Goal: Task Accomplishment & Management: Use online tool/utility

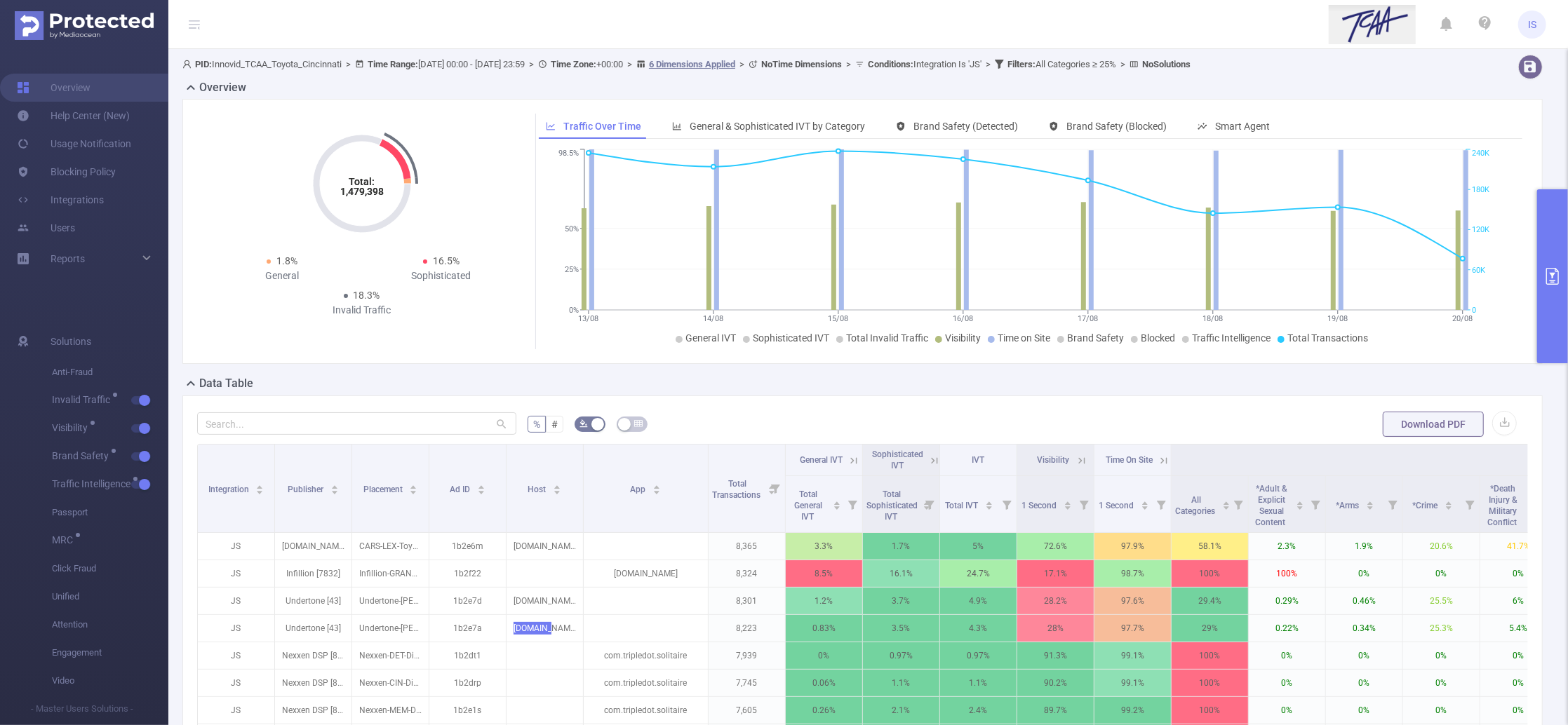
scroll to position [186, 0]
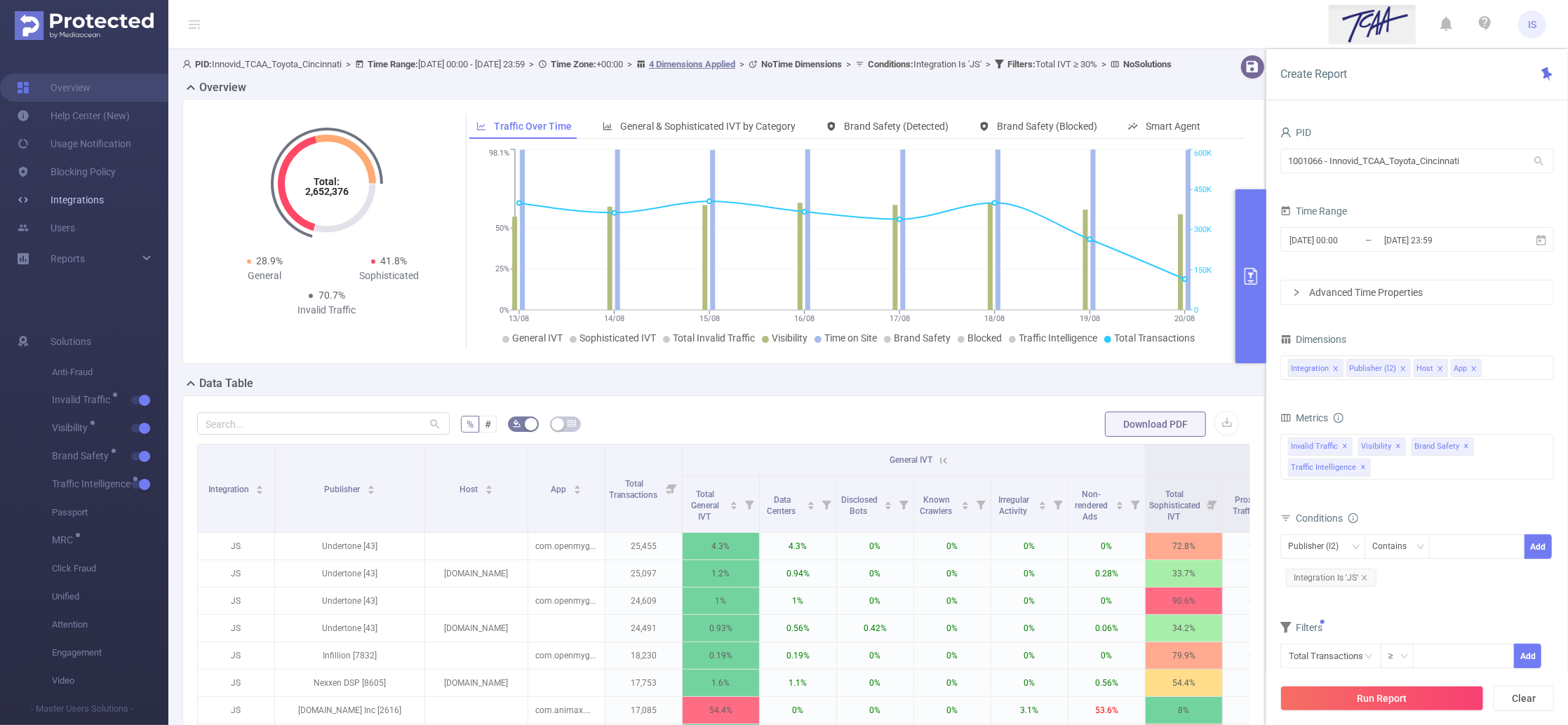
drag, startPoint x: 0, startPoint y: 0, endPoint x: 87, endPoint y: 196, distance: 214.4
click at [87, 196] on link "Integrations" at bounding box center [60, 200] width 87 height 28
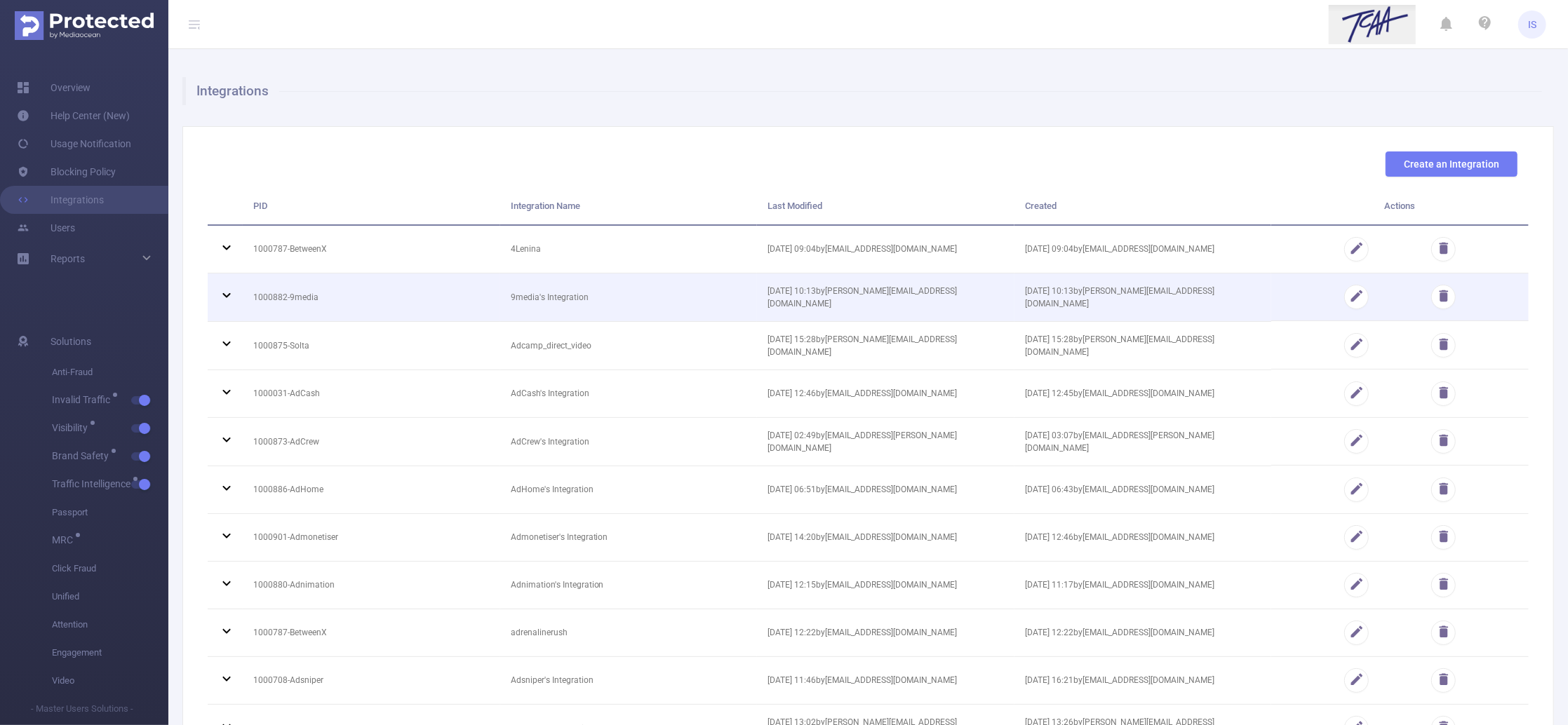
click at [230, 295] on icon at bounding box center [226, 295] width 17 height 17
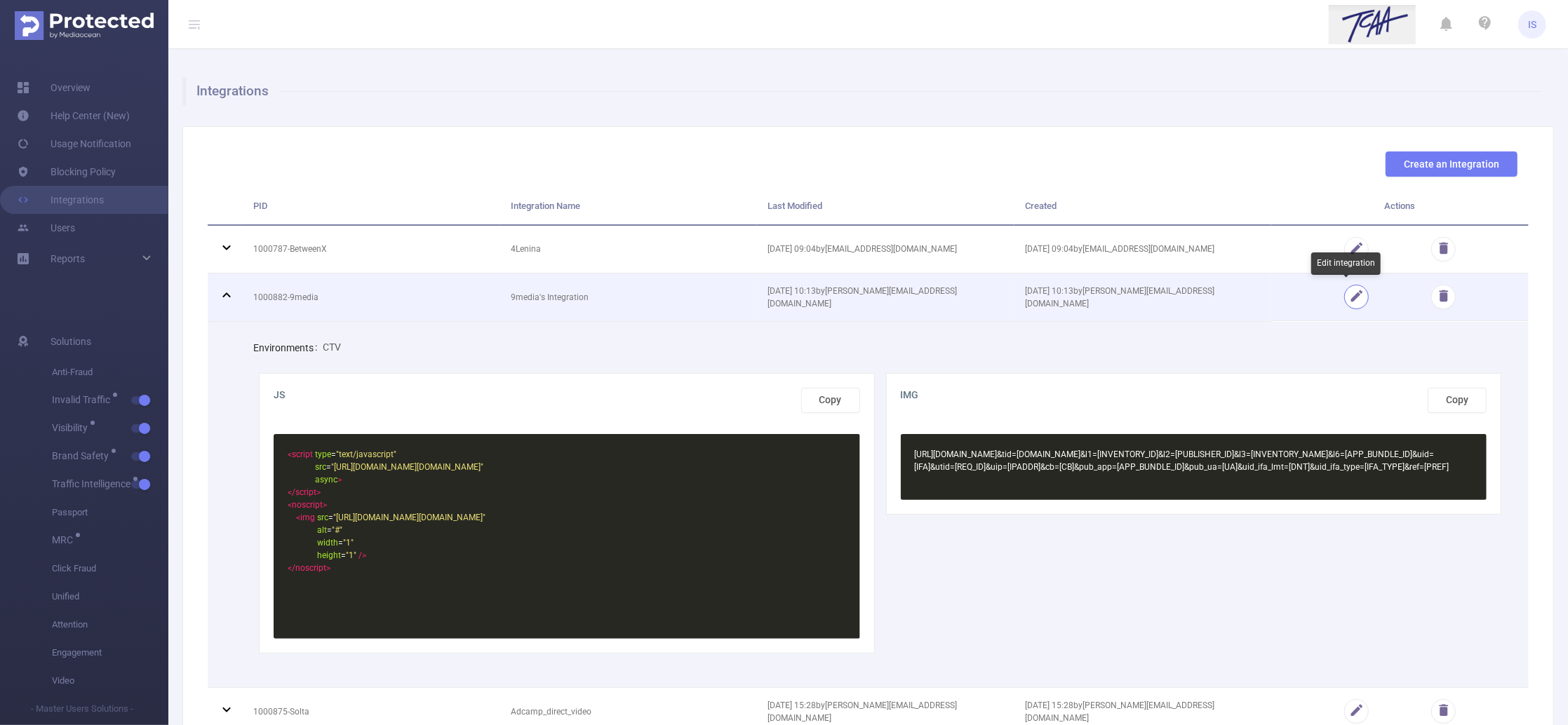
click at [1346, 304] on button "button" at bounding box center [1356, 296] width 24 height 24
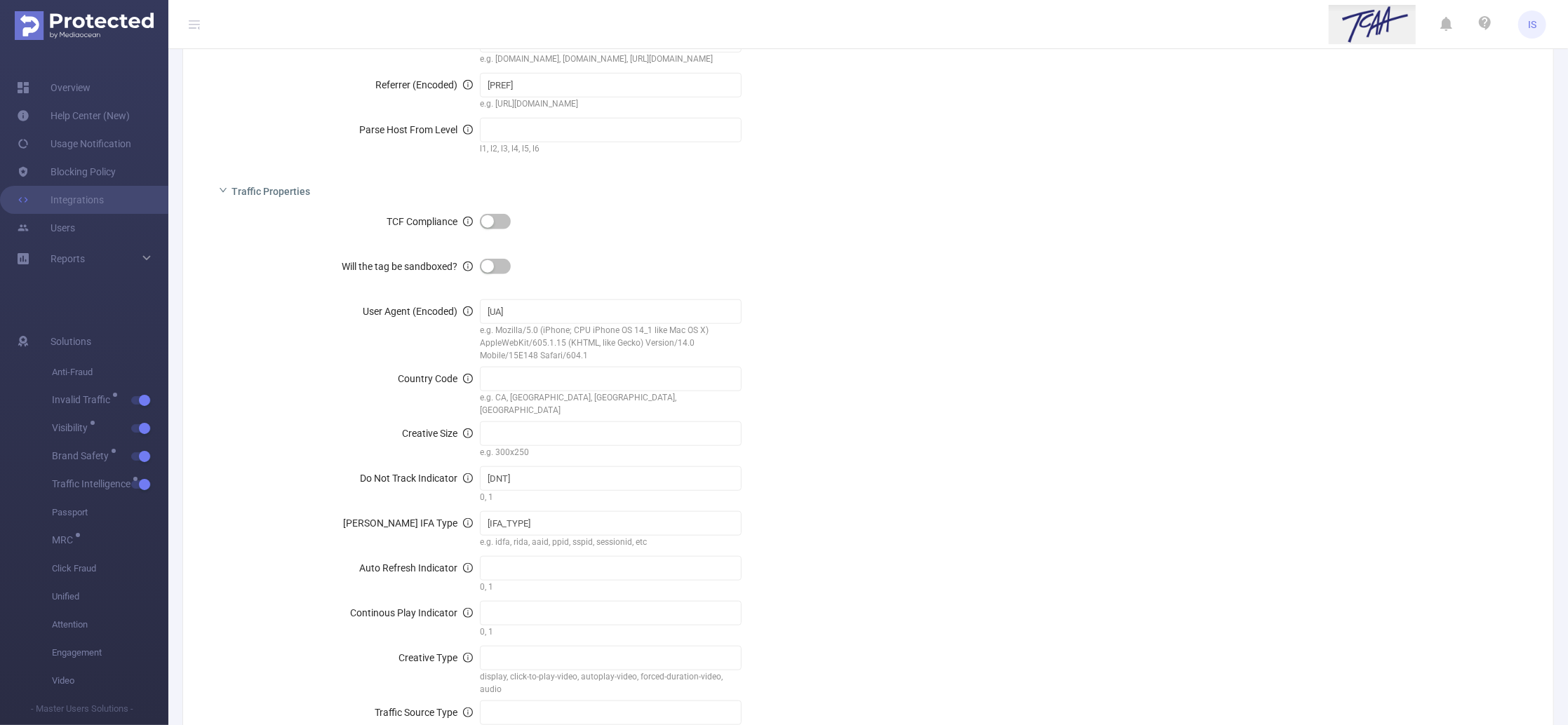
scroll to position [834, 0]
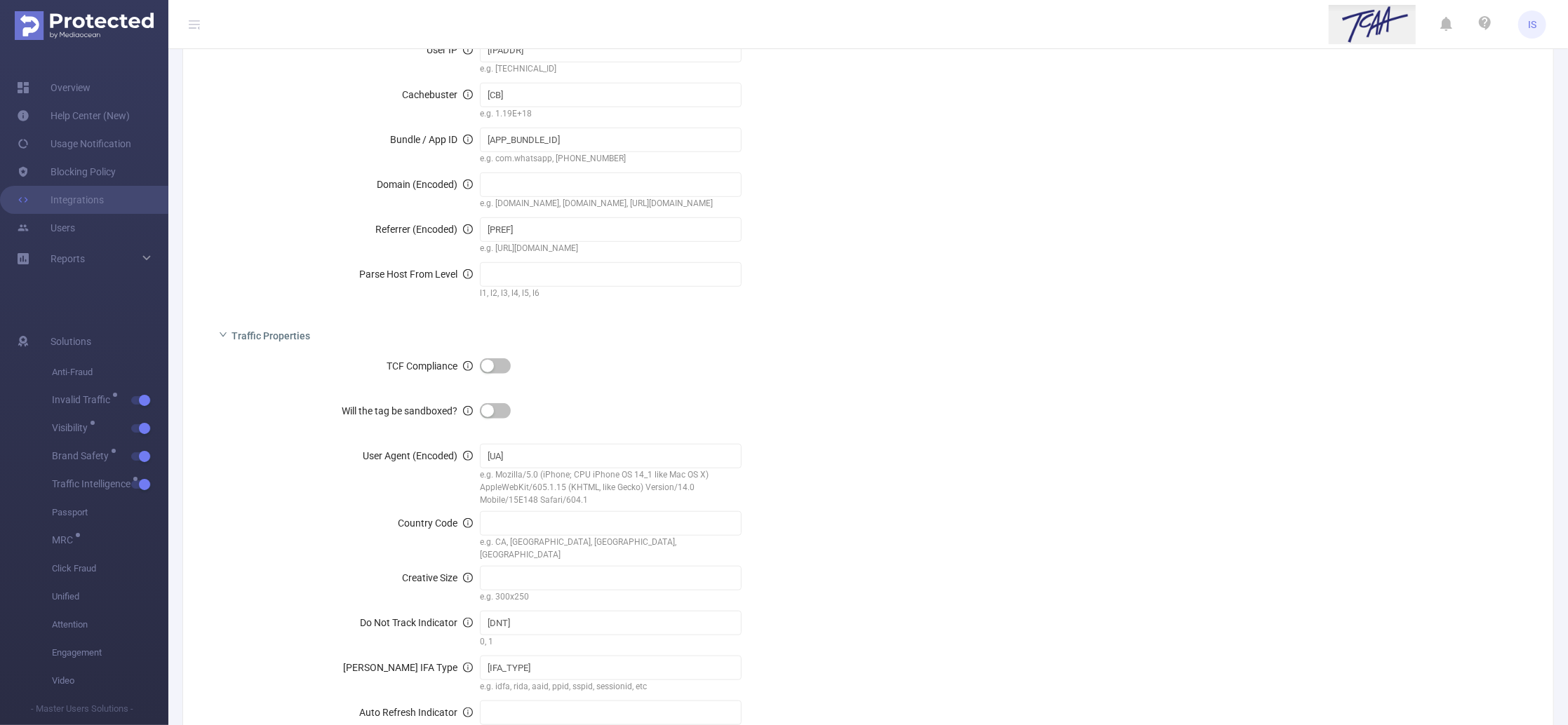
click at [487, 364] on button "button" at bounding box center [495, 365] width 31 height 16
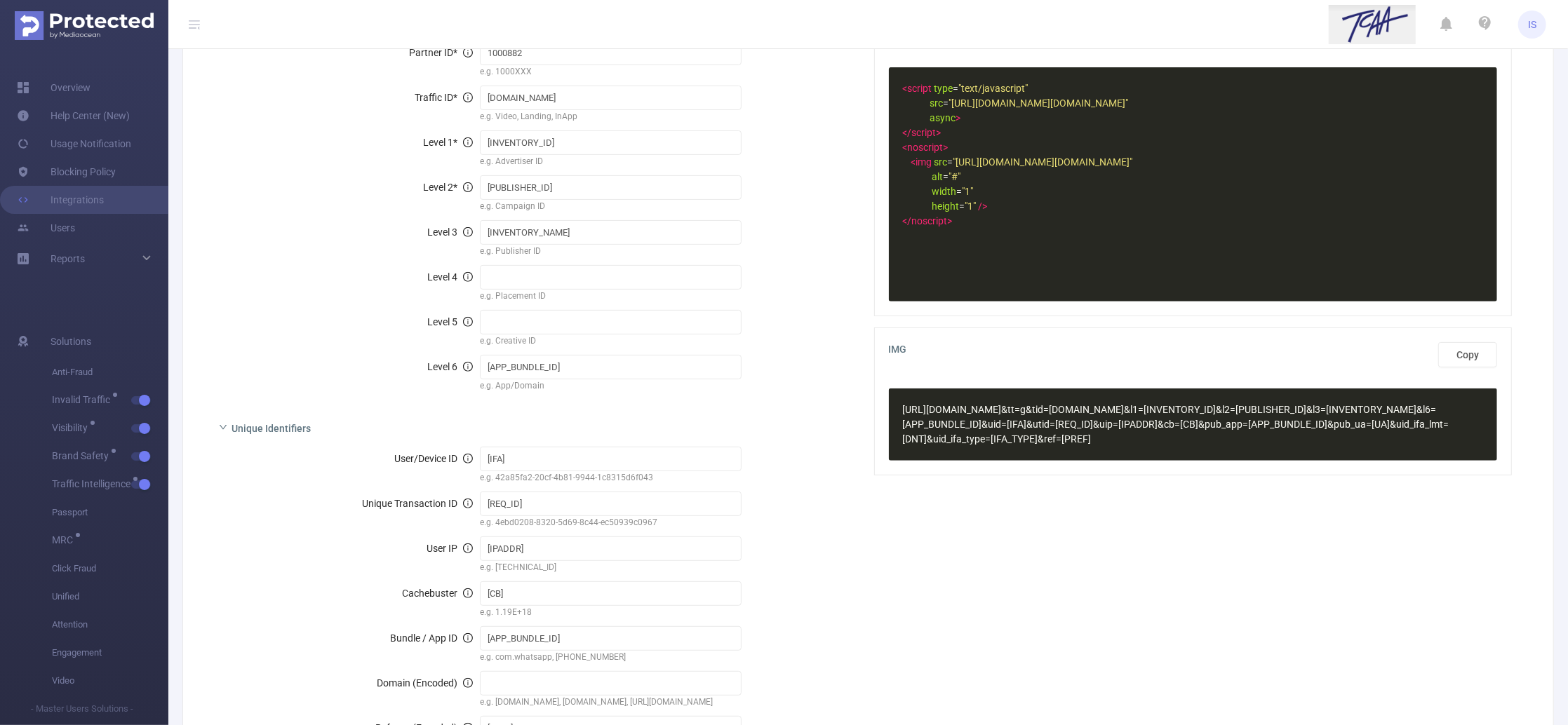
scroll to position [0, 0]
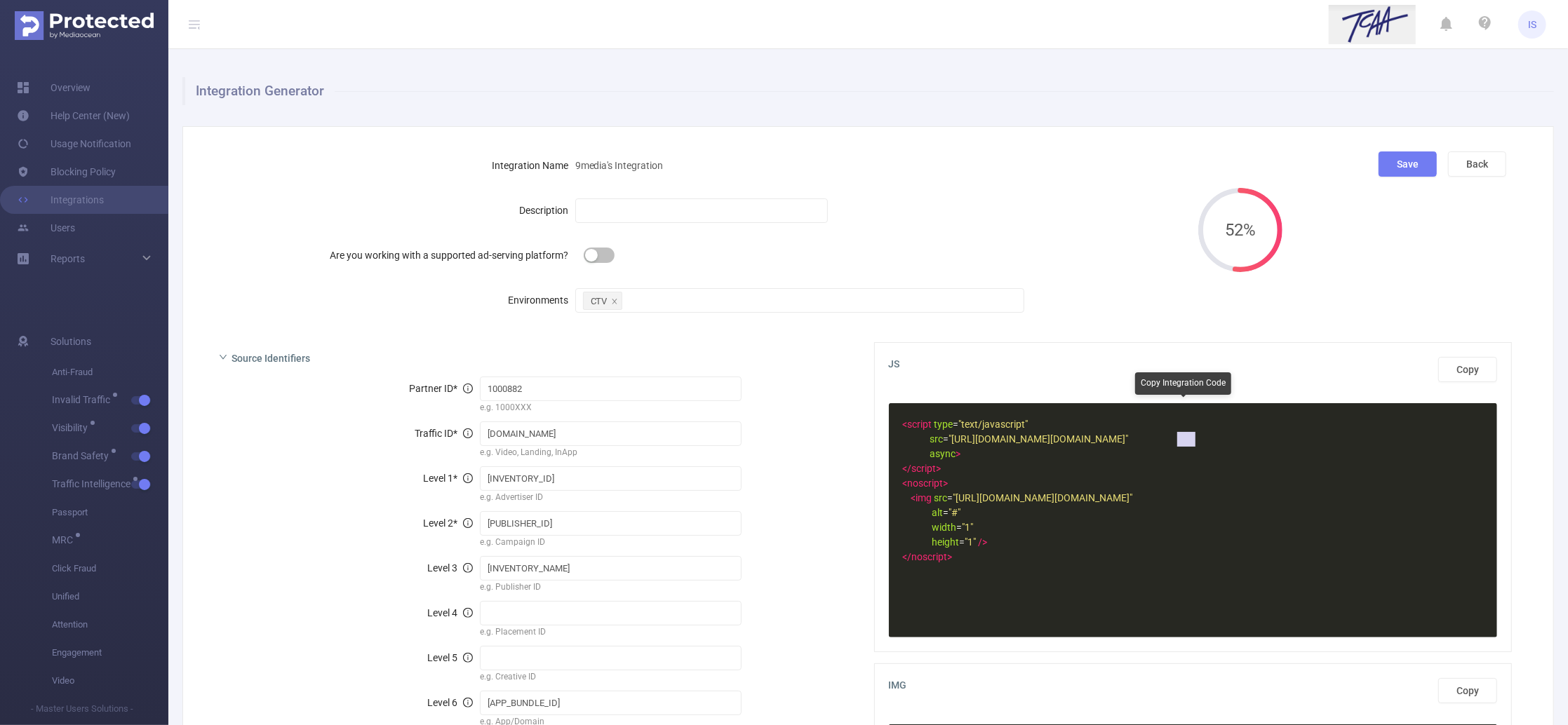
type textarea "&tt=g"
drag, startPoint x: 1170, startPoint y: 443, endPoint x: 1194, endPoint y: 443, distance: 24.0
click at [1128, 443] on span ""[URL][DOMAIN_NAME][DOMAIN_NAME]"" at bounding box center [1039, 439] width 180 height 11
